Goal: Task Accomplishment & Management: Manage account settings

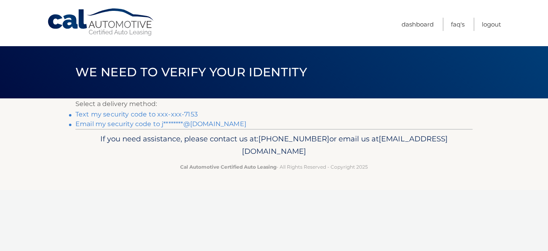
click at [144, 114] on link "Text my security code to xxx-xxx-7153" at bounding box center [136, 114] width 122 height 8
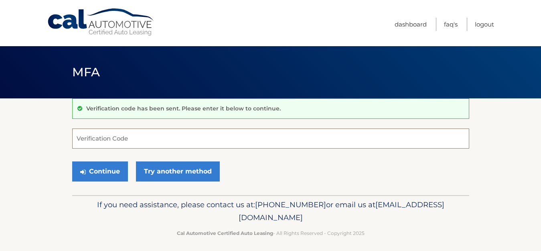
click at [173, 137] on input "Verification Code" at bounding box center [270, 138] width 397 height 20
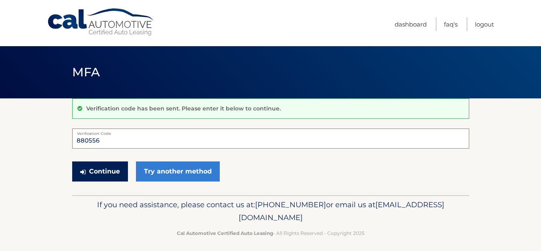
type input "880556"
click at [106, 170] on button "Continue" at bounding box center [100, 171] width 56 height 20
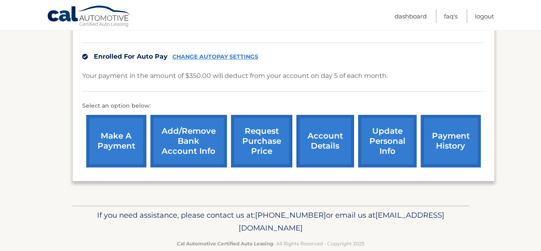
scroll to position [205, 0]
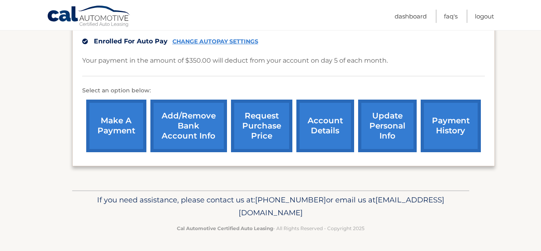
click at [258, 125] on link "request purchase price" at bounding box center [261, 126] width 61 height 53
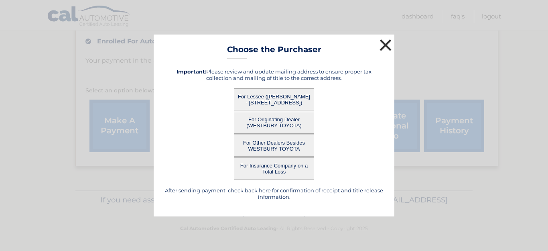
click at [386, 43] on button "×" at bounding box center [386, 45] width 16 height 16
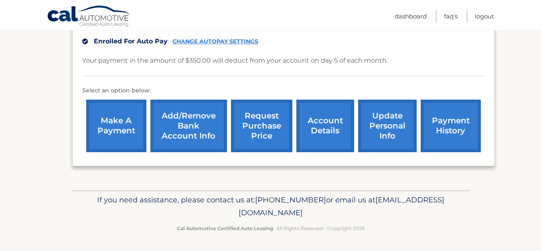
click at [325, 118] on link "account details" at bounding box center [326, 126] width 58 height 53
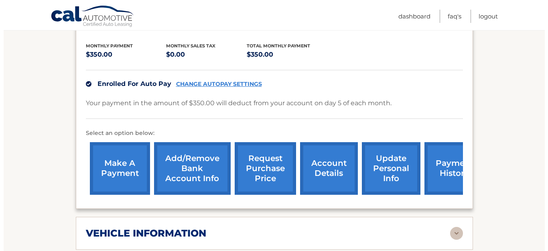
scroll to position [185, 0]
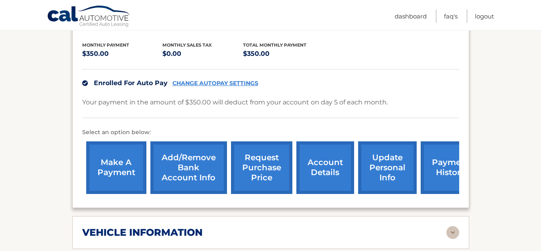
click at [193, 145] on link "Add/Remove bank account info" at bounding box center [189, 167] width 77 height 53
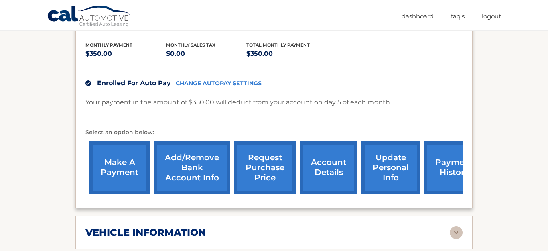
drag, startPoint x: 547, startPoint y: 96, endPoint x: 548, endPoint y: 116, distance: 19.7
drag, startPoint x: 474, startPoint y: 113, endPoint x: 472, endPoint y: 171, distance: 57.8
drag, startPoint x: 547, startPoint y: 71, endPoint x: 548, endPoint y: 123, distance: 52.2
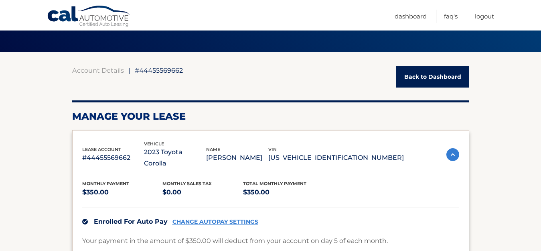
scroll to position [48, 0]
